Goal: Find specific page/section: Find specific page/section

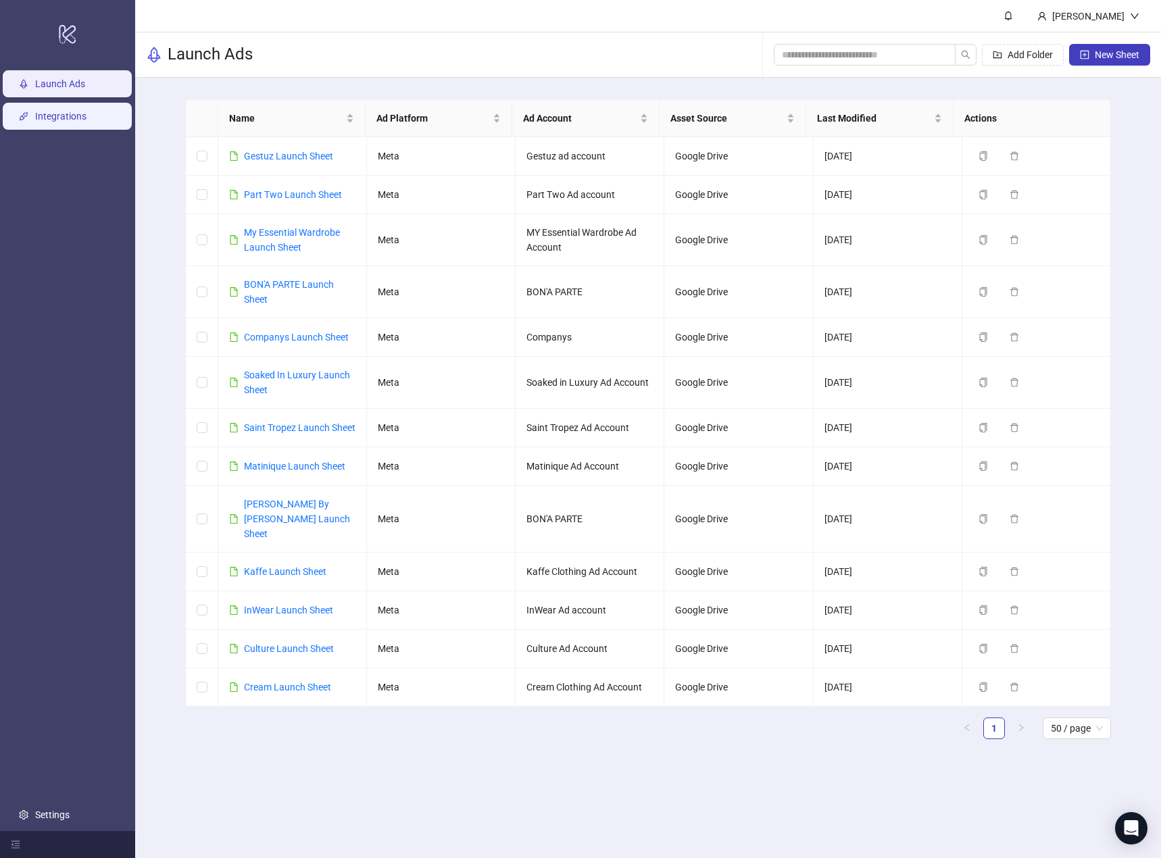
click at [50, 117] on link "Integrations" at bounding box center [60, 116] width 51 height 11
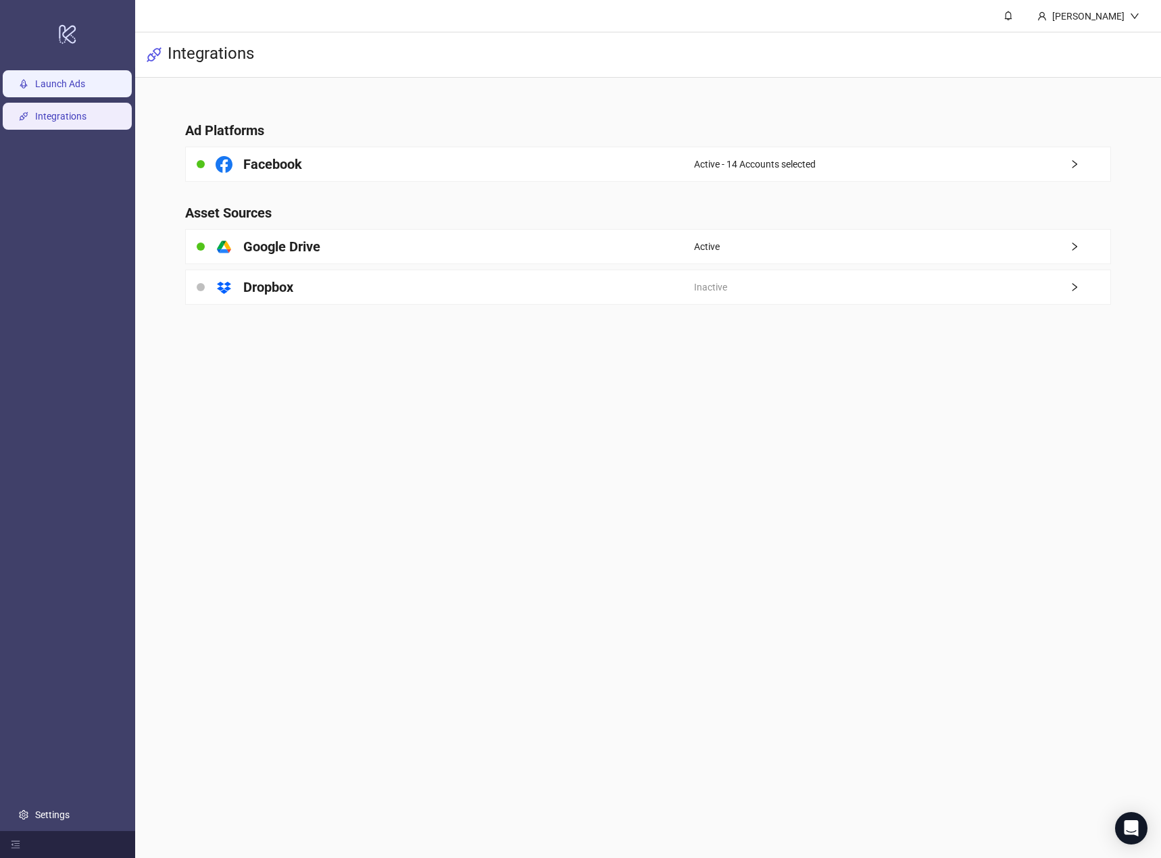
click at [61, 87] on link "Launch Ads" at bounding box center [60, 83] width 50 height 11
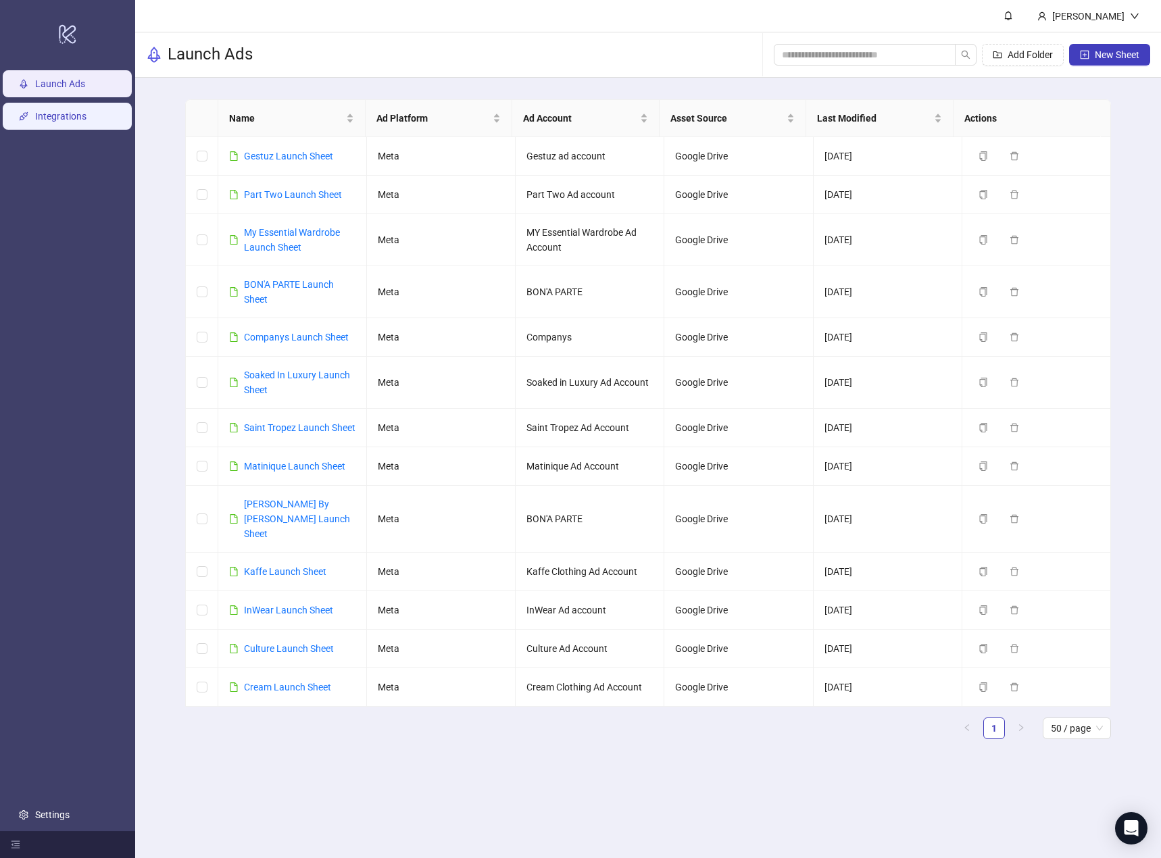
click at [82, 119] on link "Integrations" at bounding box center [60, 116] width 51 height 11
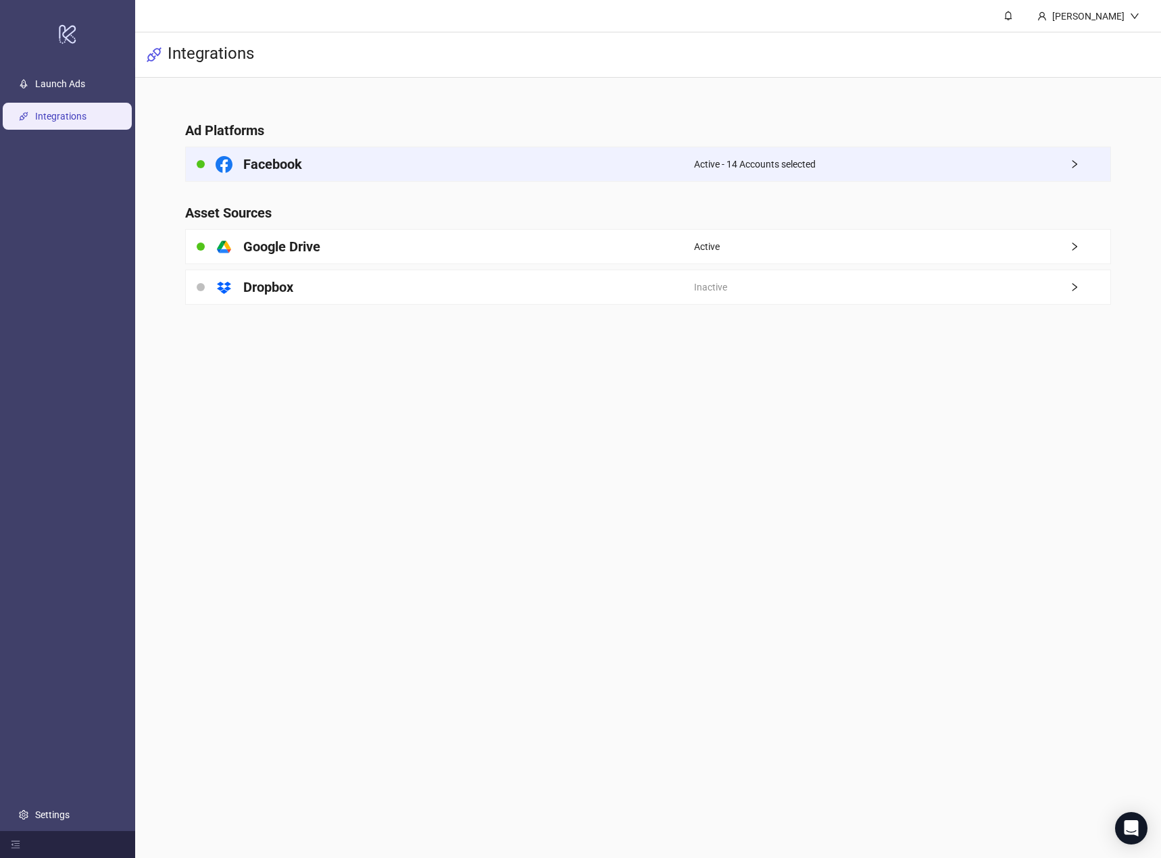
click at [924, 165] on div "Active - 14 Accounts selected" at bounding box center [901, 164] width 415 height 34
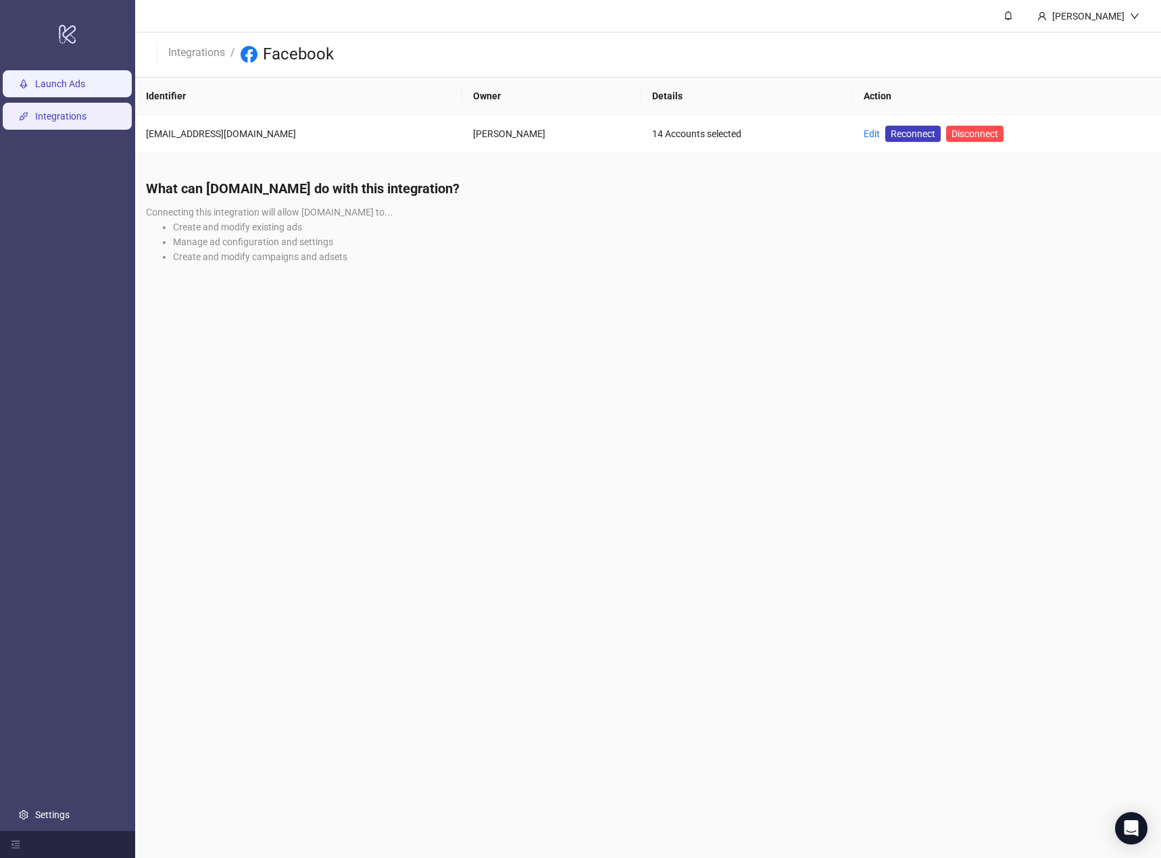
click at [82, 83] on link "Launch Ads" at bounding box center [60, 83] width 50 height 11
